Goal: Information Seeking & Learning: Learn about a topic

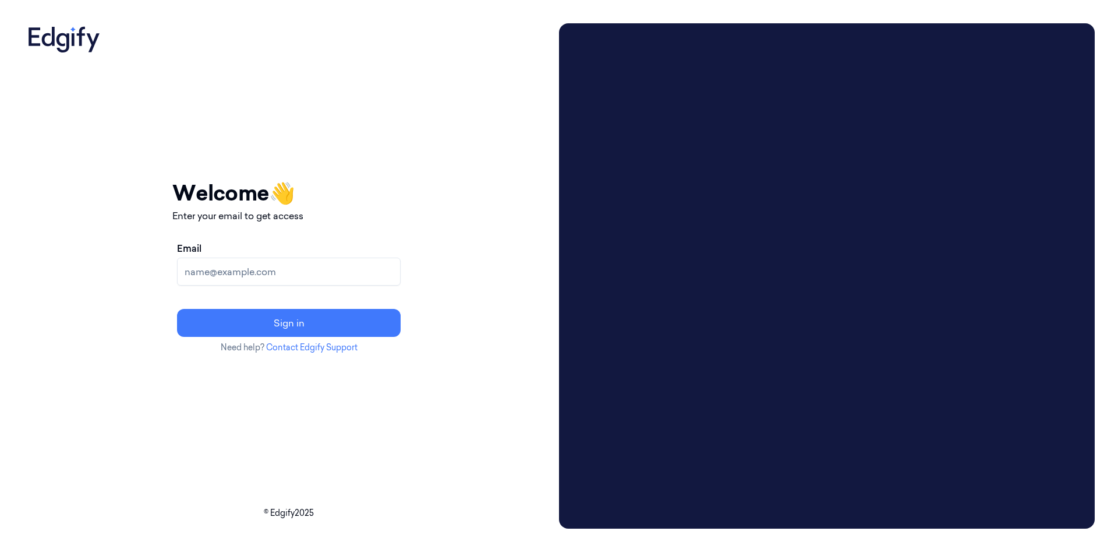
click at [338, 269] on input "Email" at bounding box center [289, 271] width 224 height 28
type input "Cybersafept2@gmail.com"
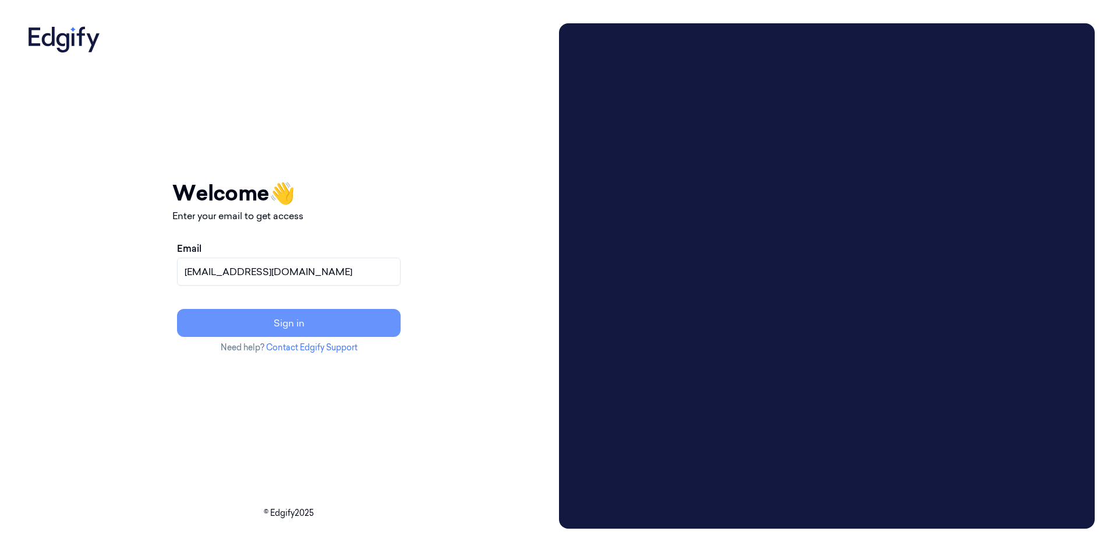
click at [401, 326] on button "Sign in" at bounding box center [289, 323] width 224 height 28
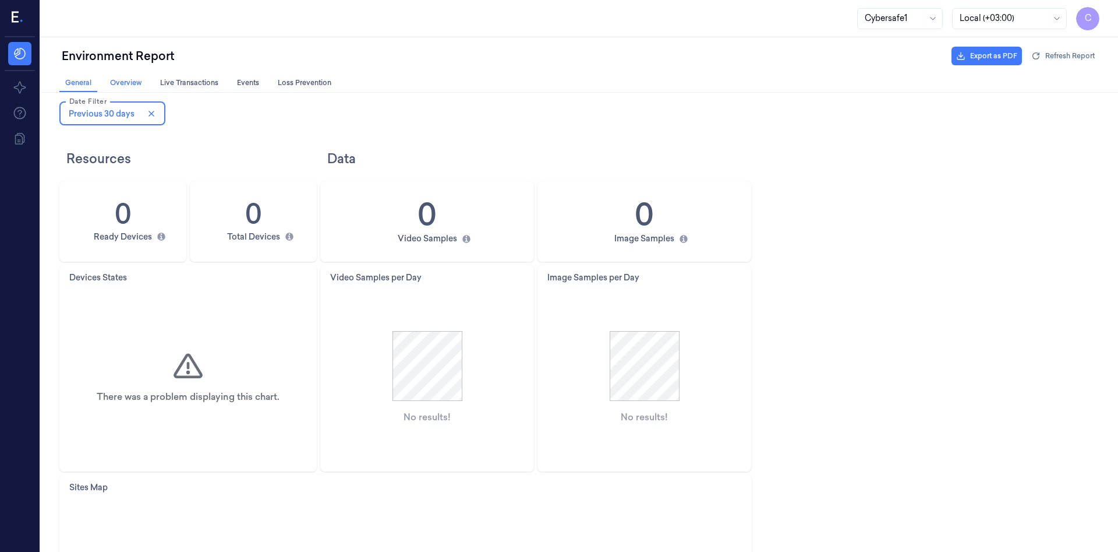
click at [128, 83] on span "Overview Overview" at bounding box center [126, 83] width 38 height 12
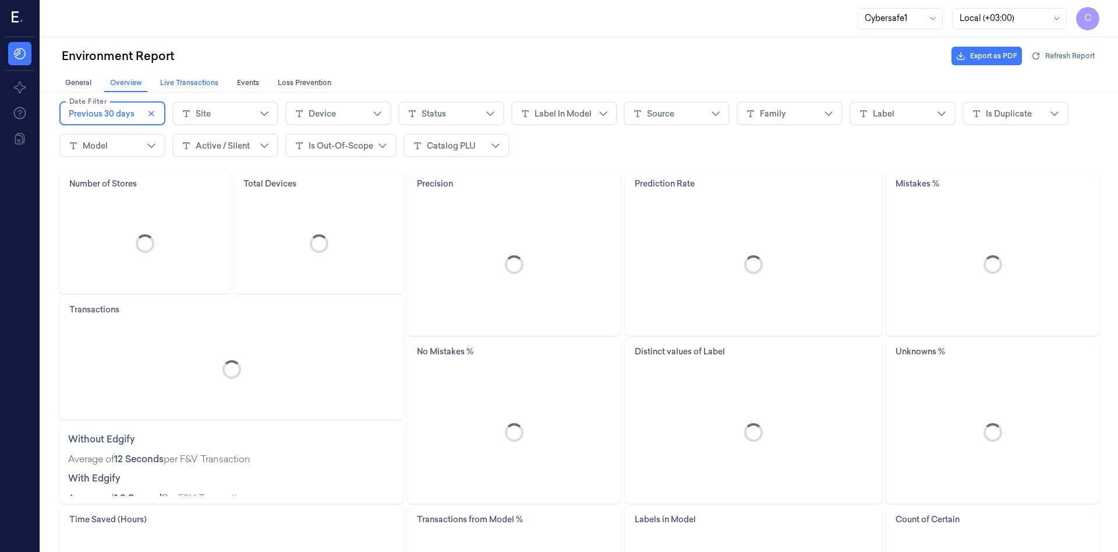
click at [176, 83] on span "Live Transactions Live Transactions" at bounding box center [189, 83] width 65 height 12
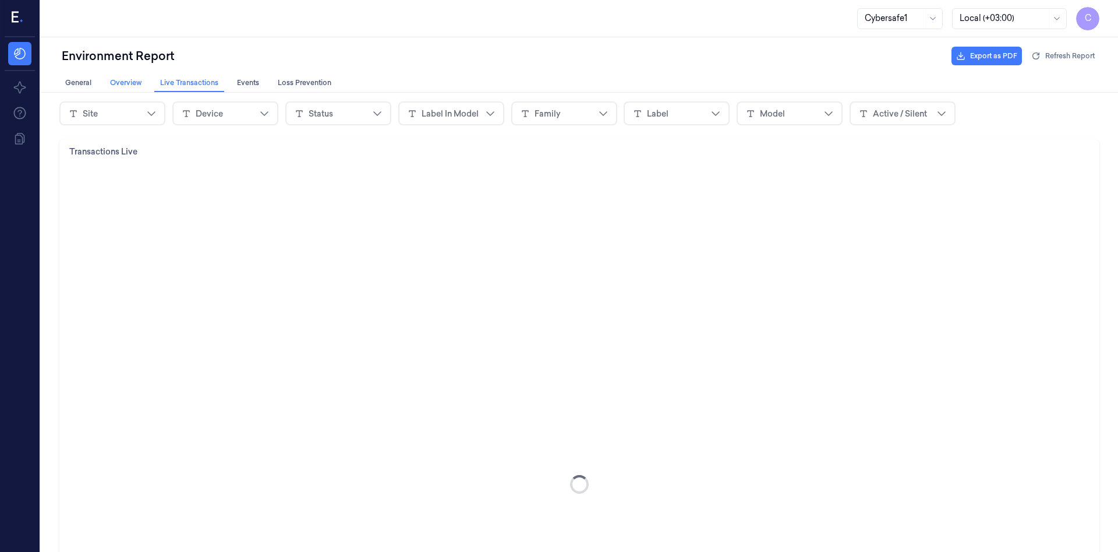
click at [124, 86] on span "Overview Overview" at bounding box center [126, 83] width 38 height 12
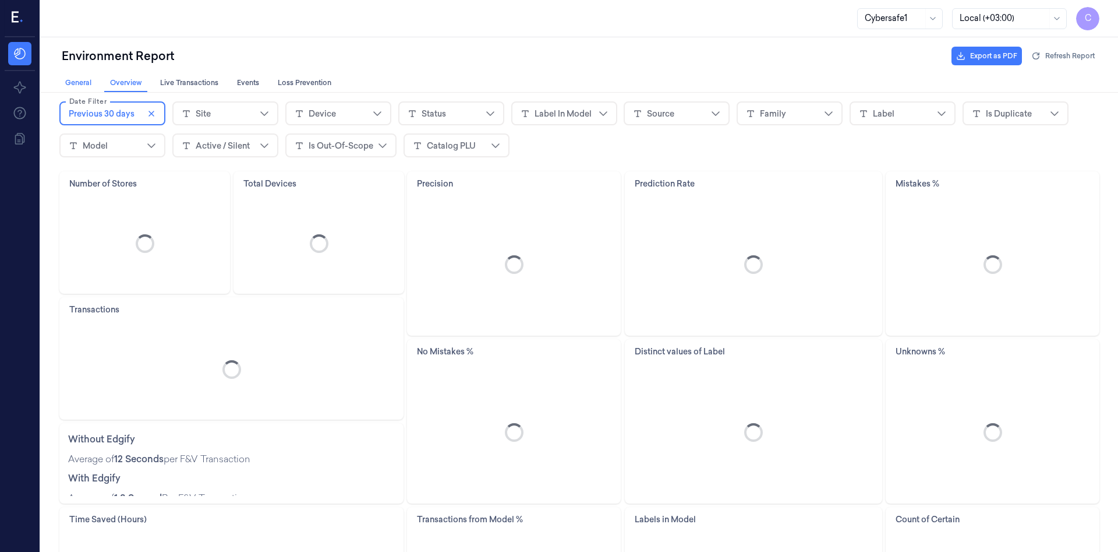
click at [75, 83] on span "General General" at bounding box center [78, 83] width 33 height 12
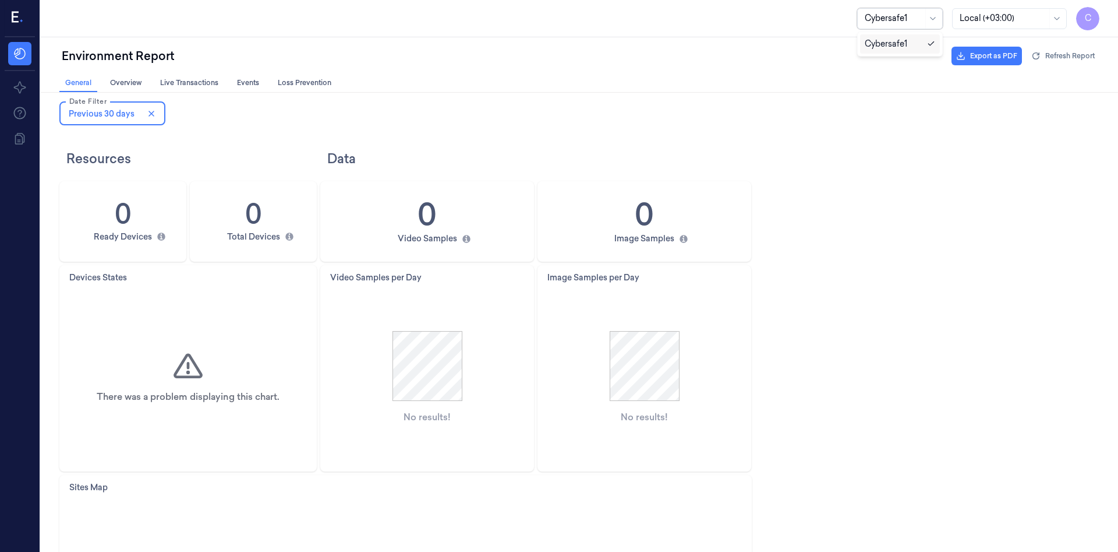
click at [924, 13] on div "Cybersafe1" at bounding box center [900, 18] width 86 height 21
click at [948, 164] on div "Resources Data 0 Ready Devices 0 Total Devices 0 Video Samples 0 Image Samples …" at bounding box center [579, 453] width 1040 height 629
drag, startPoint x: 948, startPoint y: 109, endPoint x: 935, endPoint y: 86, distance: 26.6
click at [946, 107] on div "Date Filter Previous 30 days To pick up a draggable item, press the space bar. …" at bounding box center [579, 113] width 1040 height 32
click at [930, 17] on icon at bounding box center [932, 18] width 9 height 9
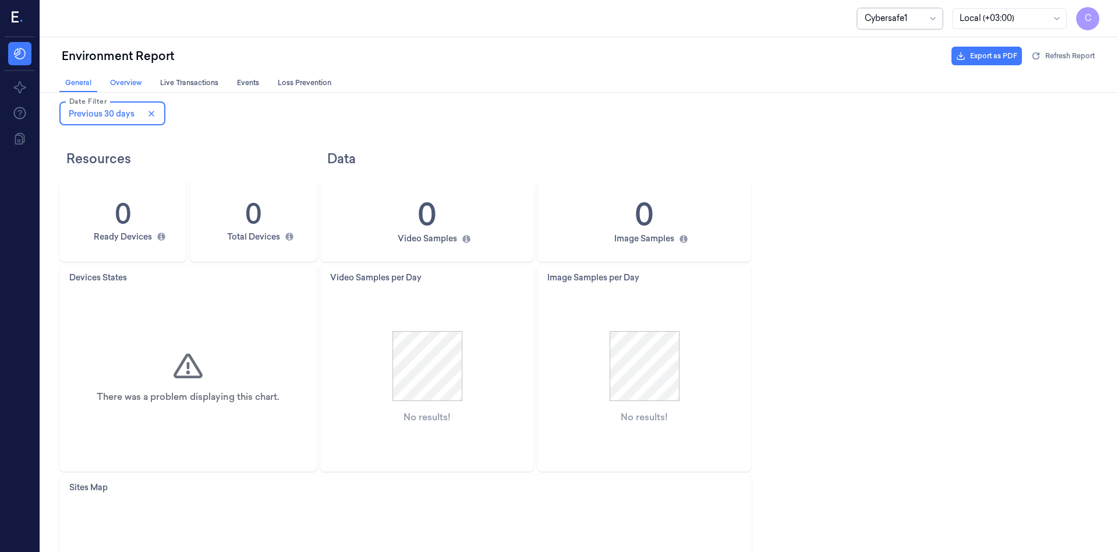
click at [119, 82] on span "Overview Overview" at bounding box center [126, 83] width 38 height 12
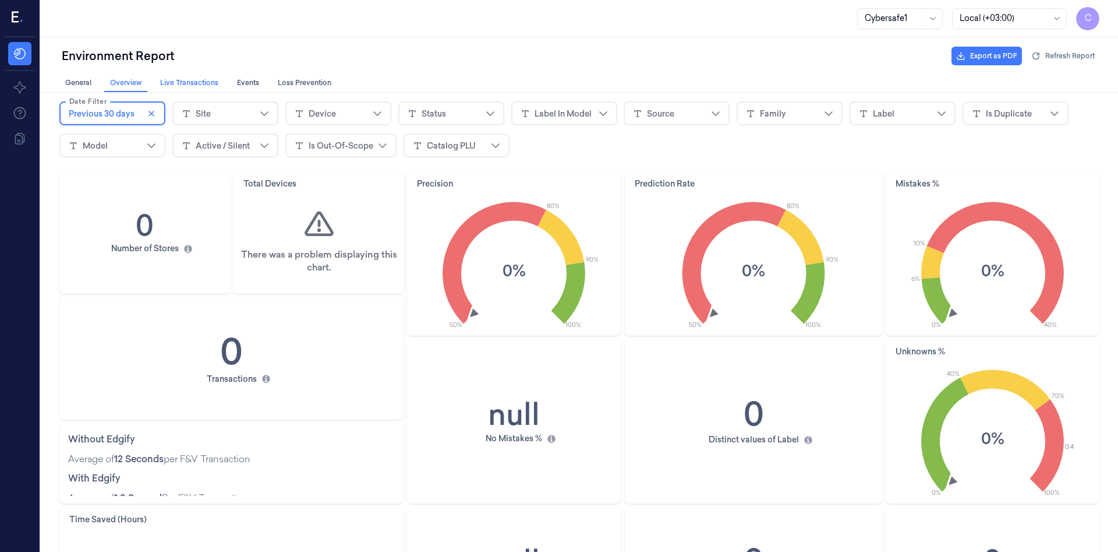
click at [180, 82] on span "Live Transactions Live Transactions" at bounding box center [189, 83] width 65 height 12
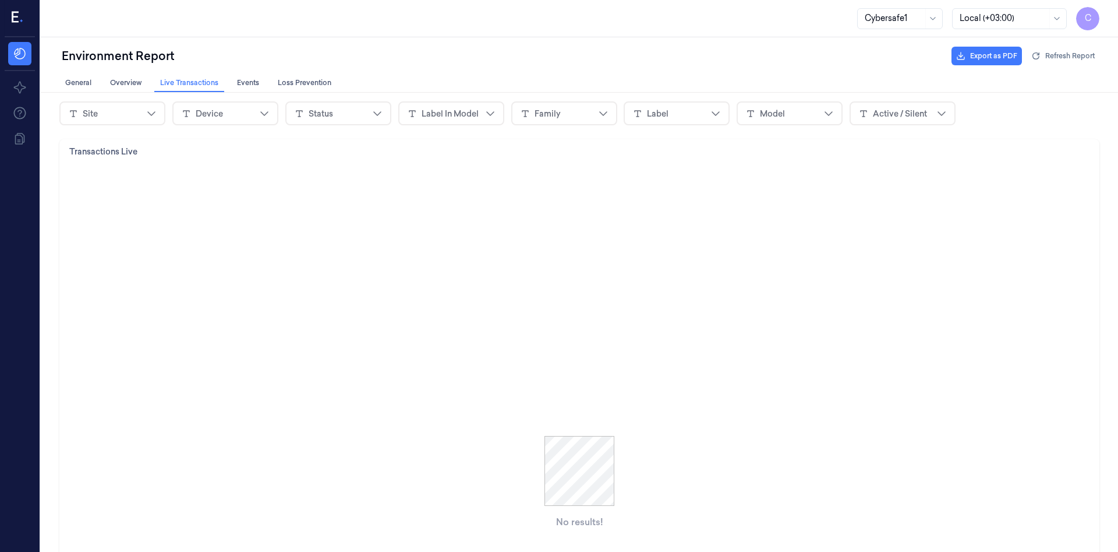
click at [248, 74] on div at bounding box center [579, 311] width 1077 height 482
click at [254, 87] on span "Events Events" at bounding box center [248, 83] width 29 height 12
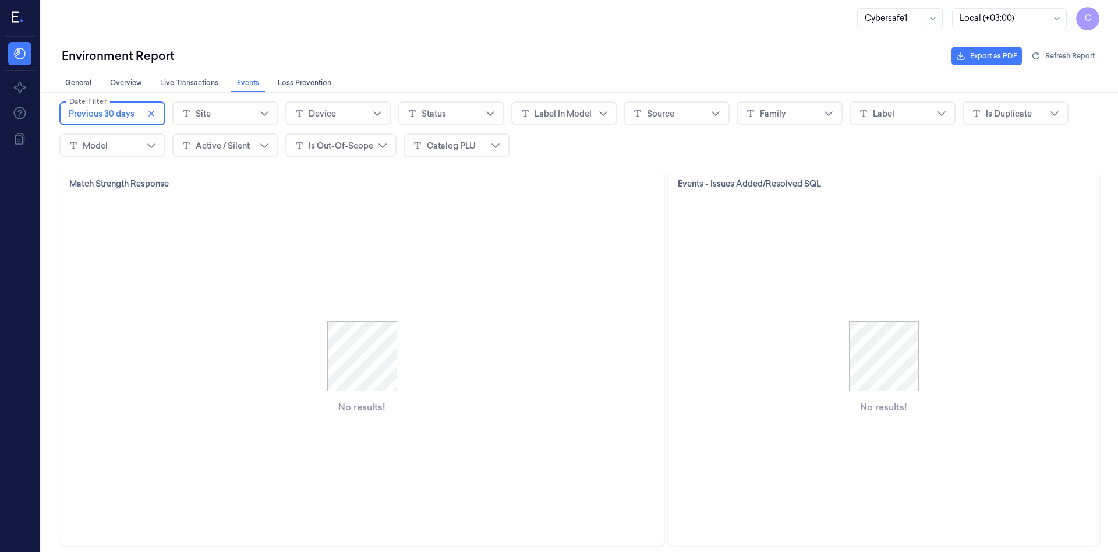
click at [13, 16] on icon at bounding box center [15, 17] width 7 height 11
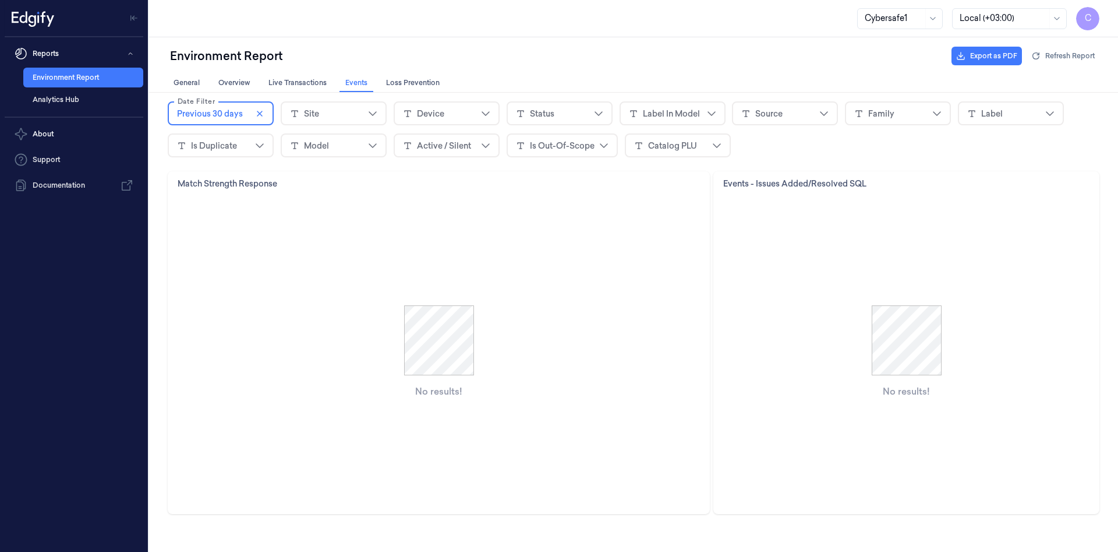
click at [1102, 21] on div "Cybersafe1 Local (+03:00) C" at bounding box center [633, 18] width 969 height 37
click at [1096, 20] on span "C" at bounding box center [1087, 18] width 23 height 23
click at [1024, 76] on span "C" at bounding box center [1025, 66] width 47 height 47
click at [1034, 101] on span "cybersafept2@gmail.com" at bounding box center [1025, 102] width 147 height 12
click at [1027, 72] on span "C" at bounding box center [1025, 66] width 47 height 47
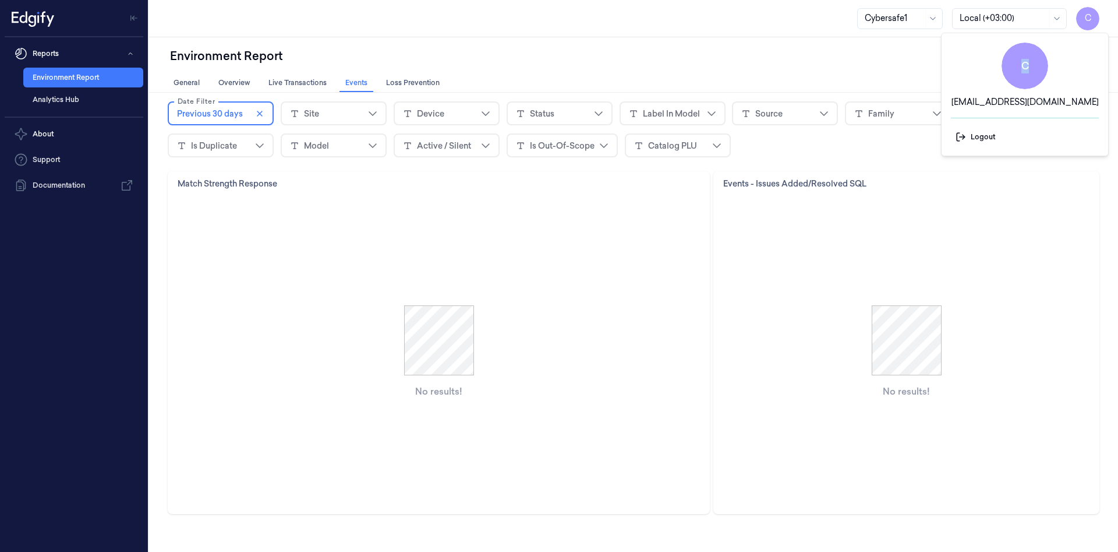
click at [1027, 72] on span "C" at bounding box center [1025, 66] width 47 height 47
click at [856, 43] on div "Environment Report Export as PDF Refresh Report" at bounding box center [634, 56] width 932 height 28
click at [1062, 16] on div at bounding box center [1058, 18] width 12 height 9
click at [750, 48] on div "Environment Report Export as PDF Refresh Report" at bounding box center [634, 56] width 932 height 28
click at [57, 101] on link "Analytics Hub" at bounding box center [83, 100] width 120 height 20
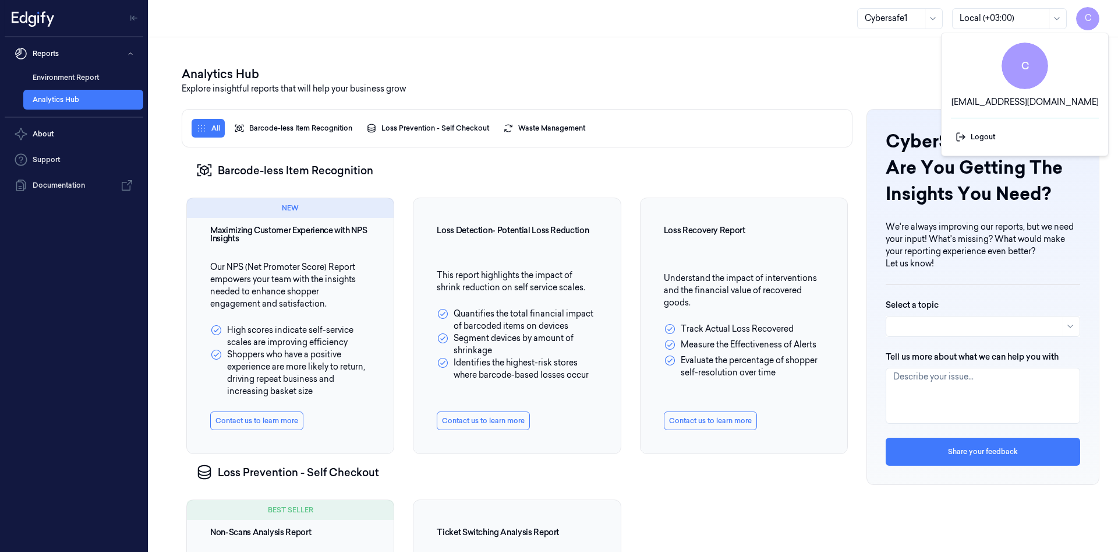
click at [733, 56] on div "Analytics Hub Explore insightful reports that will help your business grow" at bounding box center [634, 80] width 932 height 58
click at [1088, 20] on span "C" at bounding box center [1087, 18] width 23 height 23
click at [1084, 22] on span "C" at bounding box center [1087, 18] width 23 height 23
click at [599, 40] on div "Analytics Hub Explore insightful reports that will help your business grow Cybe…" at bounding box center [633, 294] width 969 height 514
click at [903, 54] on div "Analytics Hub Explore insightful reports that will help your business grow Cybe…" at bounding box center [633, 294] width 969 height 514
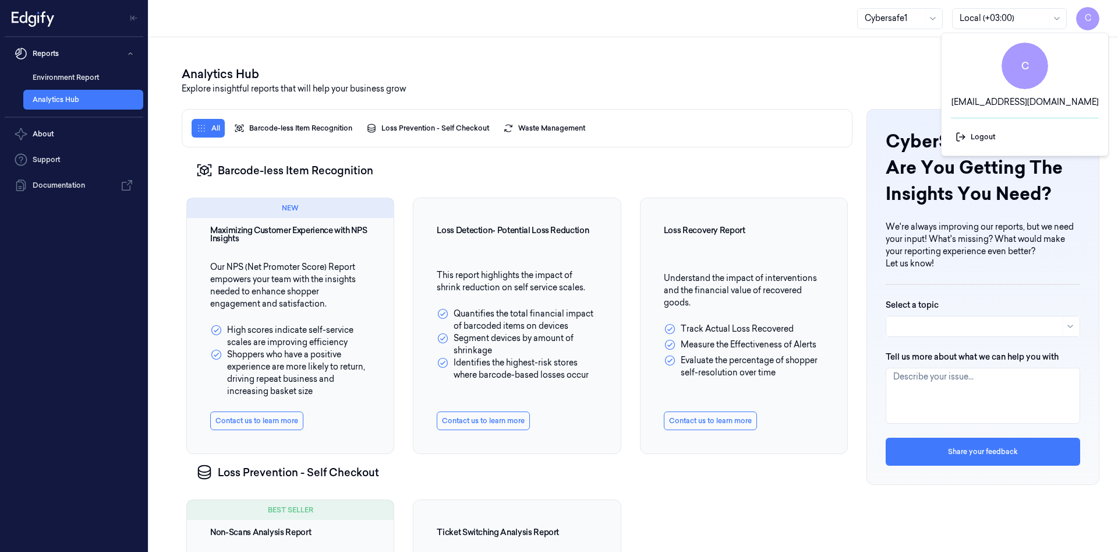
click at [1019, 68] on span "C" at bounding box center [1025, 66] width 47 height 47
click at [1091, 24] on span "C" at bounding box center [1087, 18] width 23 height 23
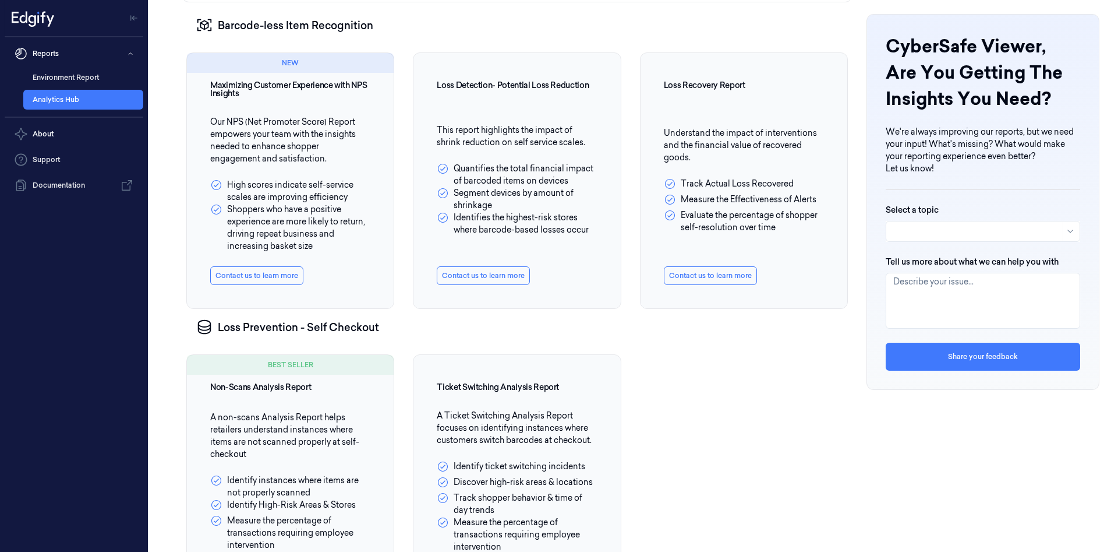
scroll to position [252, 0]
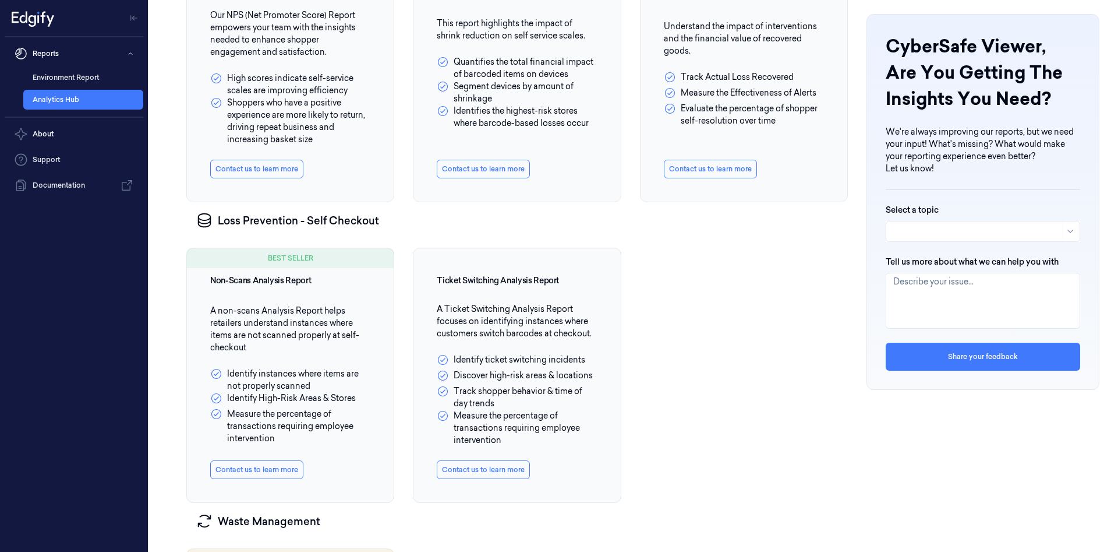
click at [722, 363] on div "BEST SELLER Non-Scans Analysis Report A non-scans Analysis Report helps retaile…" at bounding box center [517, 370] width 671 height 255
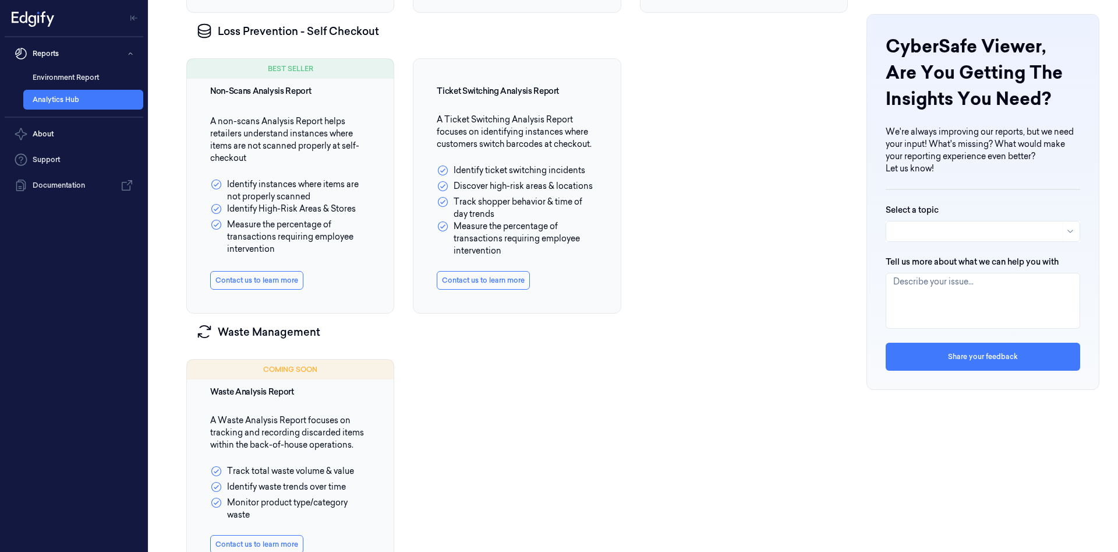
scroll to position [465, 0]
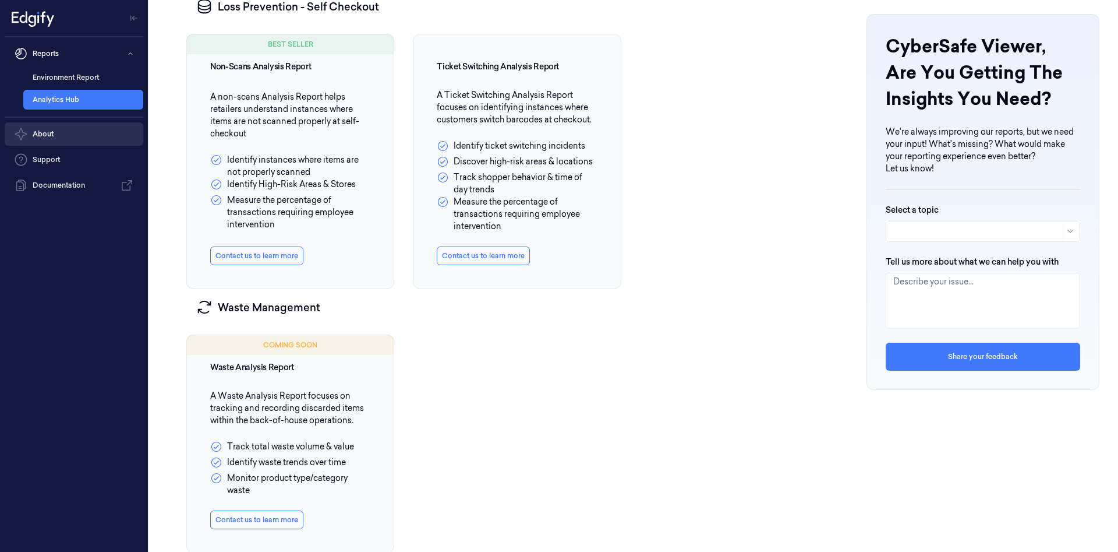
click at [47, 135] on button "About" at bounding box center [74, 133] width 139 height 23
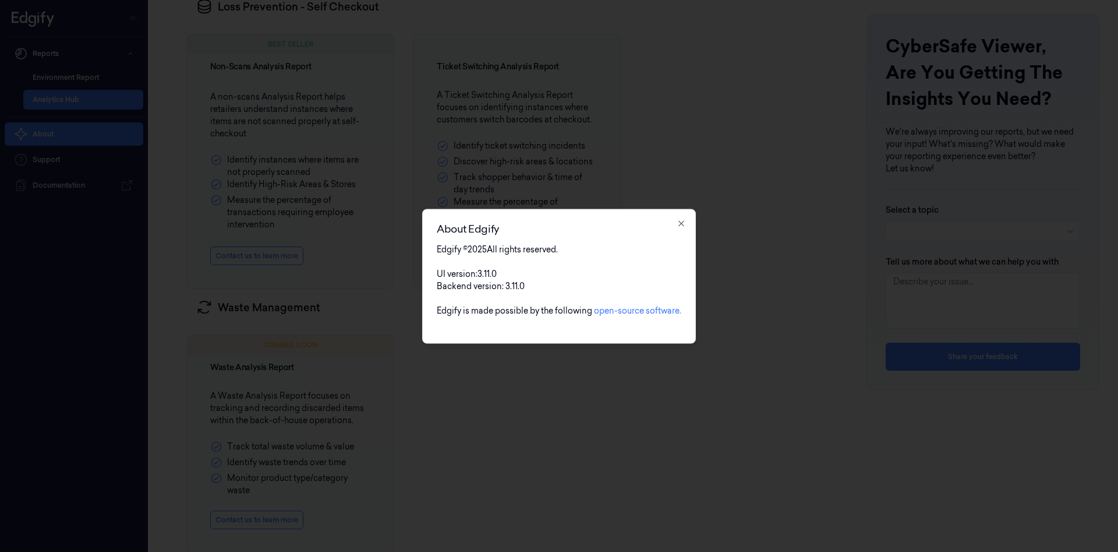
click at [680, 222] on div at bounding box center [559, 276] width 1118 height 552
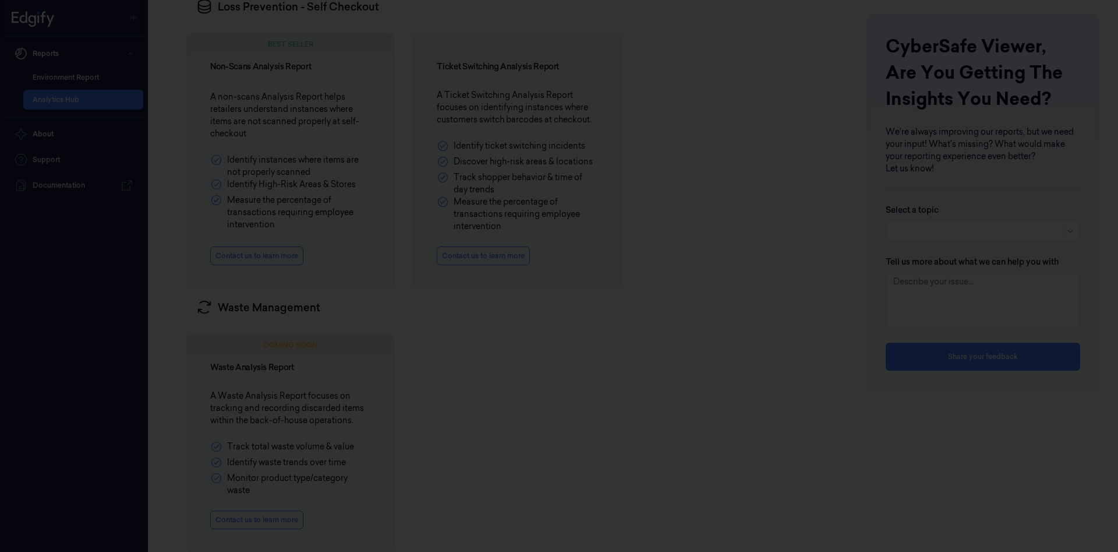
click at [115, 293] on div at bounding box center [559, 276] width 1118 height 552
click at [77, 44] on div at bounding box center [559, 276] width 1118 height 552
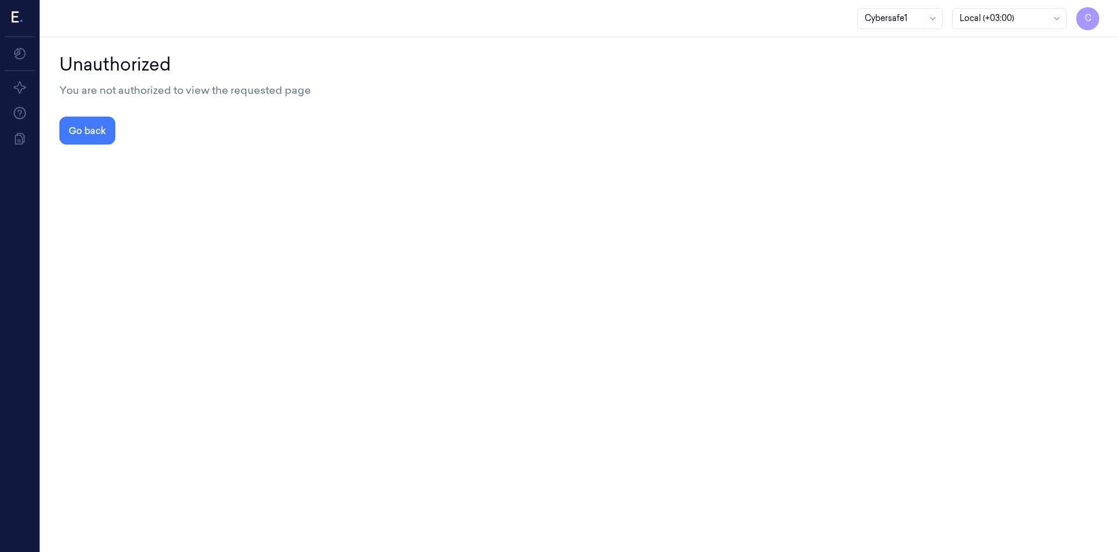
click at [925, 20] on div "Cybersafe1" at bounding box center [900, 18] width 86 height 21
click at [919, 38] on div "Cybersafe1" at bounding box center [900, 44] width 70 height 12
click at [18, 84] on icon at bounding box center [20, 88] width 12 height 12
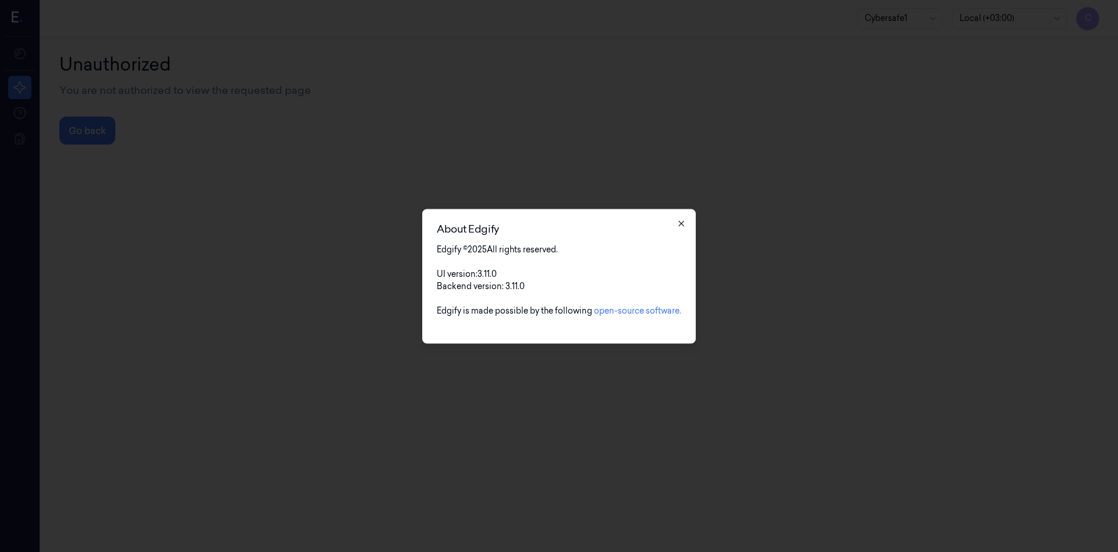
click at [681, 220] on icon "button" at bounding box center [681, 222] width 9 height 9
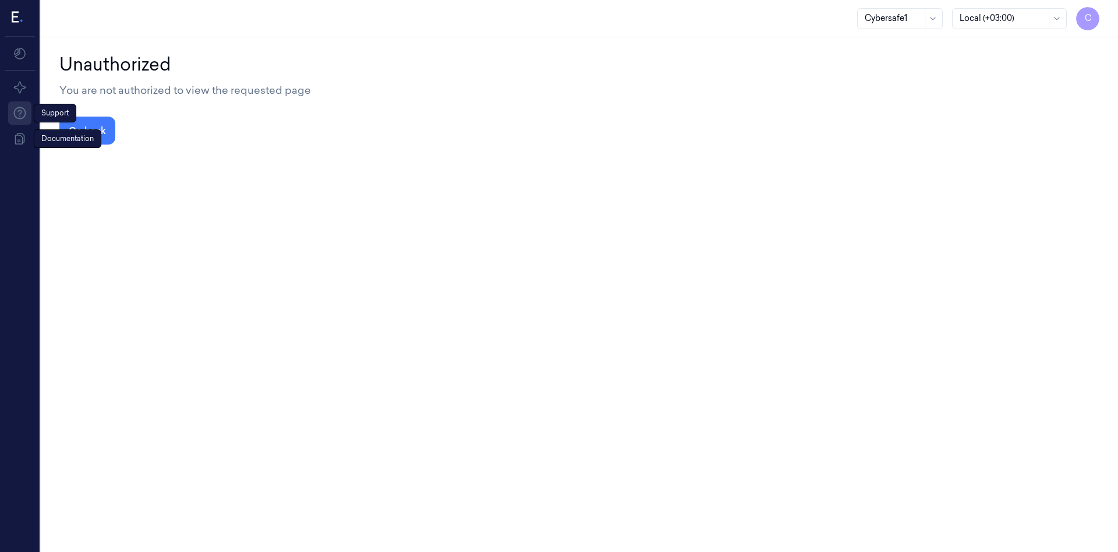
click at [18, 117] on icon at bounding box center [20, 113] width 14 height 14
click at [19, 142] on icon at bounding box center [20, 139] width 10 height 12
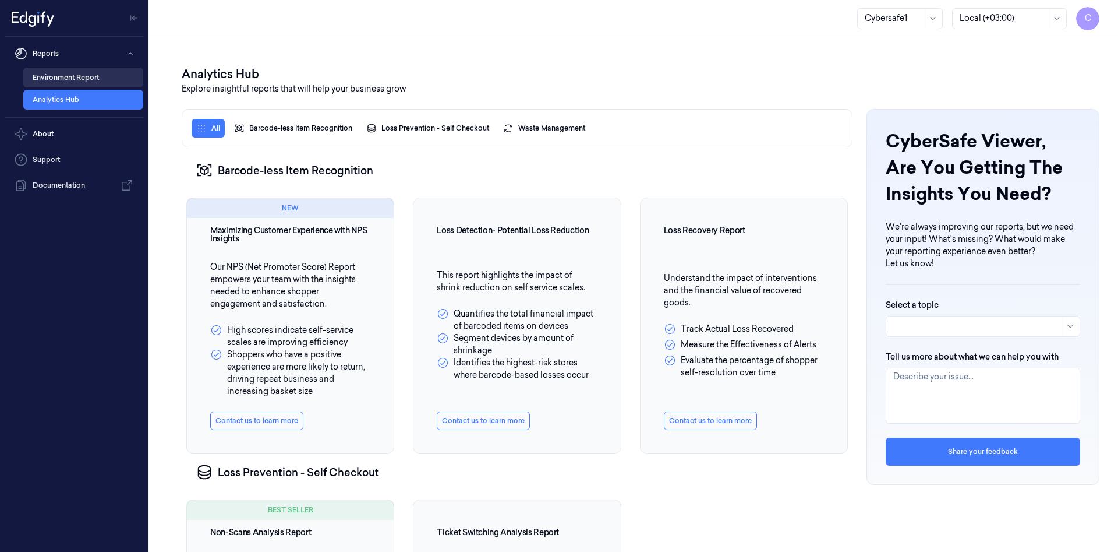
click at [59, 74] on link "Environment Report" at bounding box center [83, 78] width 120 height 20
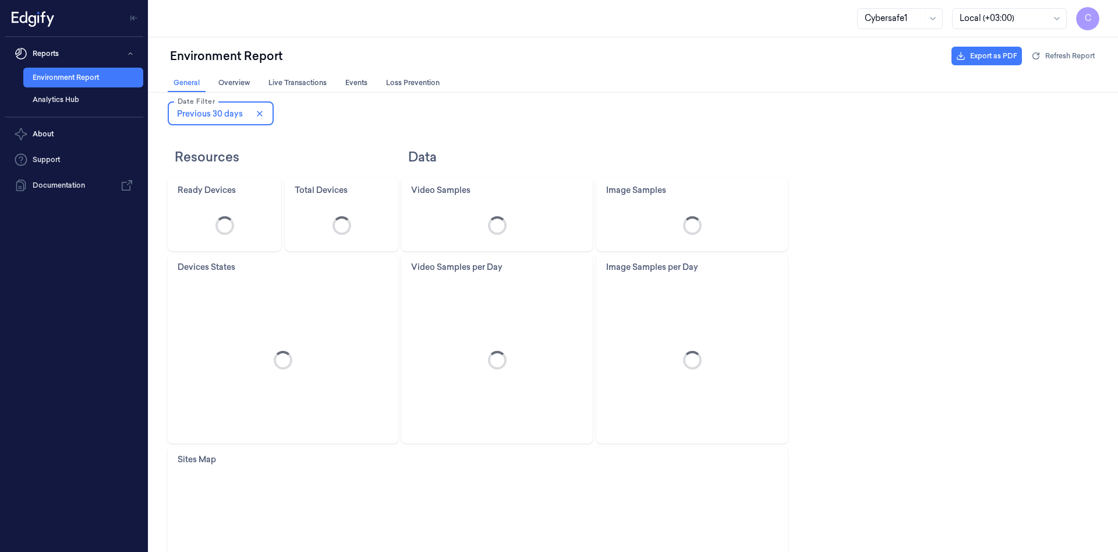
click at [1094, 21] on span "C" at bounding box center [1087, 18] width 23 height 23
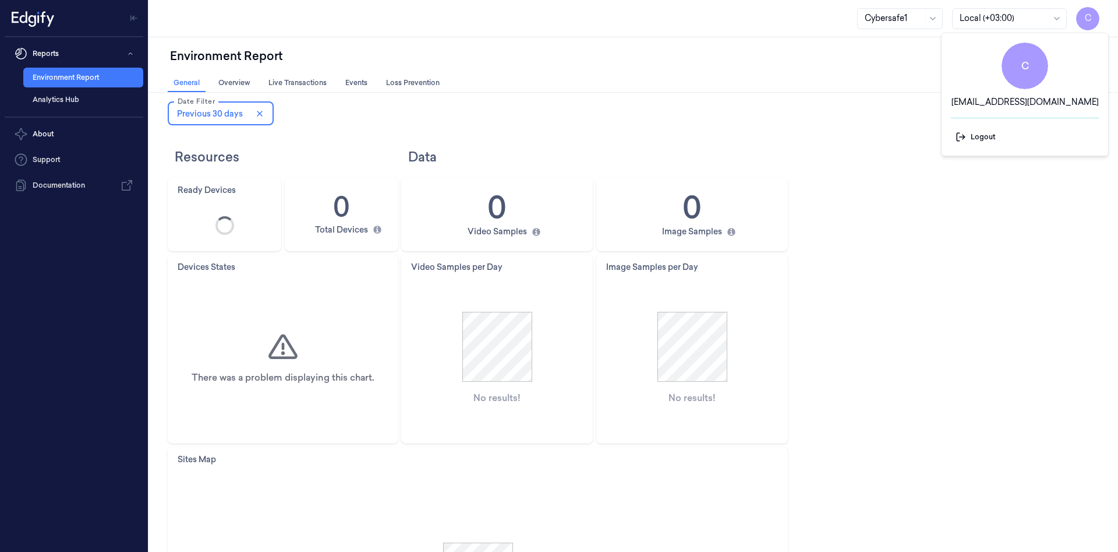
click at [1094, 21] on span "C" at bounding box center [1087, 18] width 23 height 23
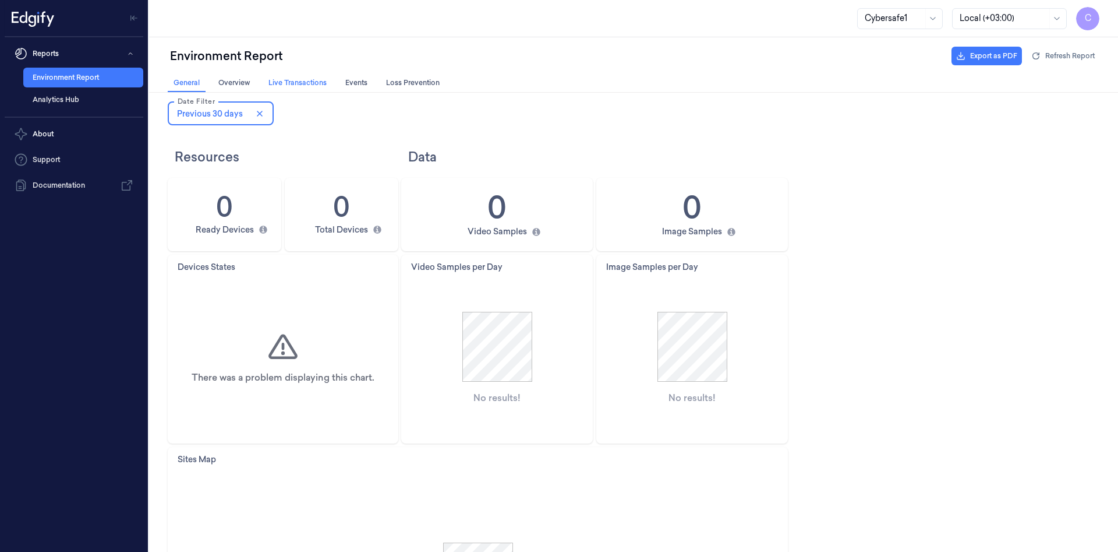
click at [304, 82] on span "Live Transactions Live Transactions" at bounding box center [297, 83] width 65 height 12
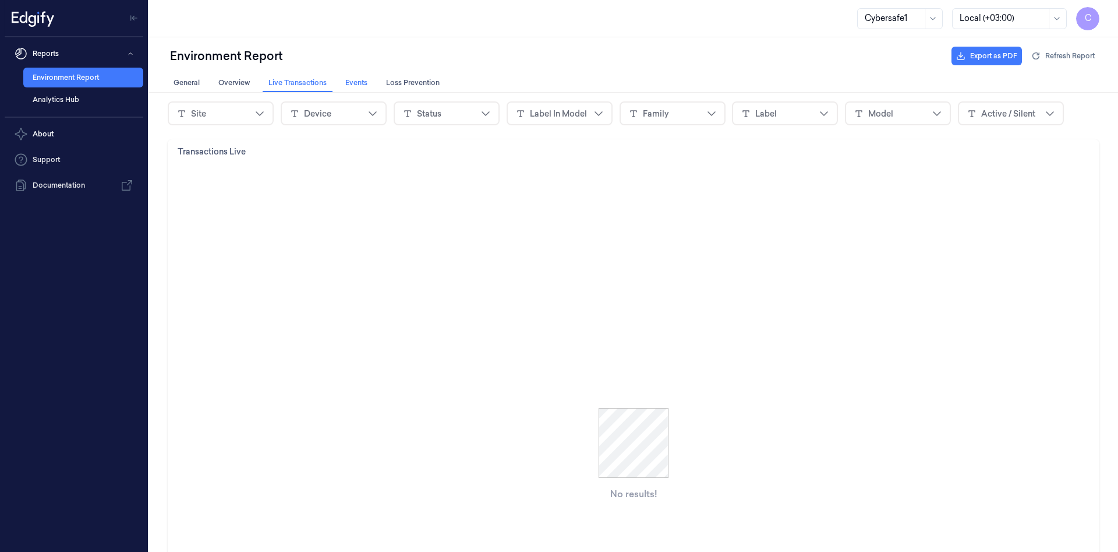
click at [372, 80] on div "Events Events" at bounding box center [357, 83] width 34 height 17
